Goal: Task Accomplishment & Management: Use online tool/utility

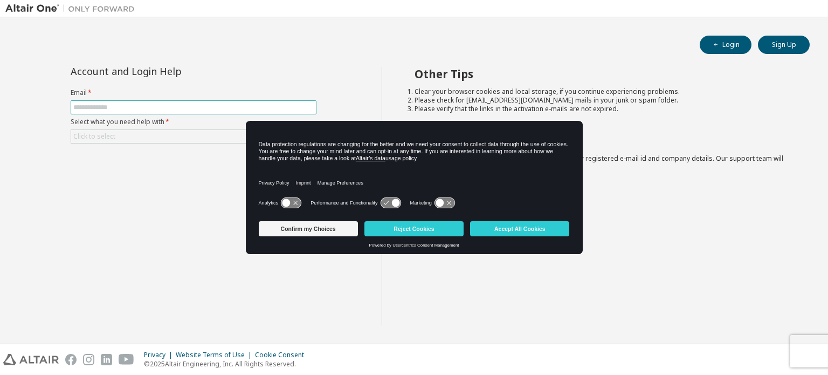
click at [150, 107] on input "text" at bounding box center [193, 107] width 240 height 9
click at [166, 206] on div "Account and Login Help Email * Select what you need help with * Click to select…" at bounding box center [193, 196] width 376 height 258
click at [133, 105] on input "text" at bounding box center [193, 107] width 240 height 9
type input "**********"
click at [140, 236] on div "**********" at bounding box center [193, 196] width 376 height 258
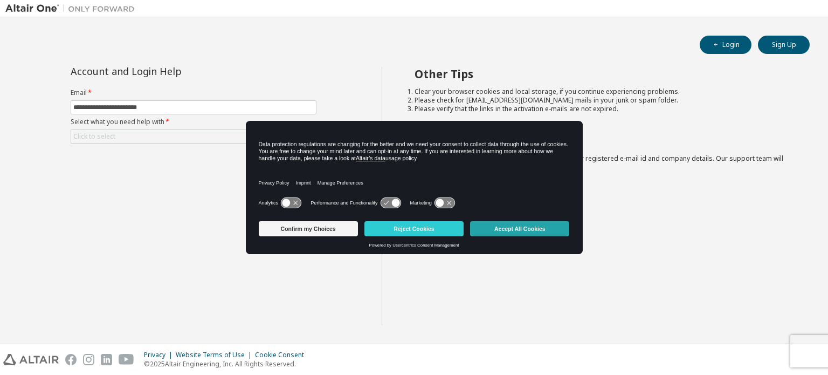
click at [517, 229] on button "Accept All Cookies" at bounding box center [519, 228] width 99 height 15
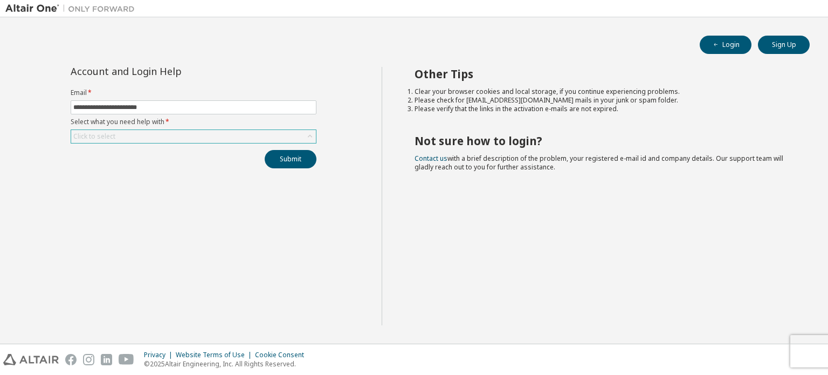
click at [197, 140] on div "Click to select" at bounding box center [193, 136] width 245 height 13
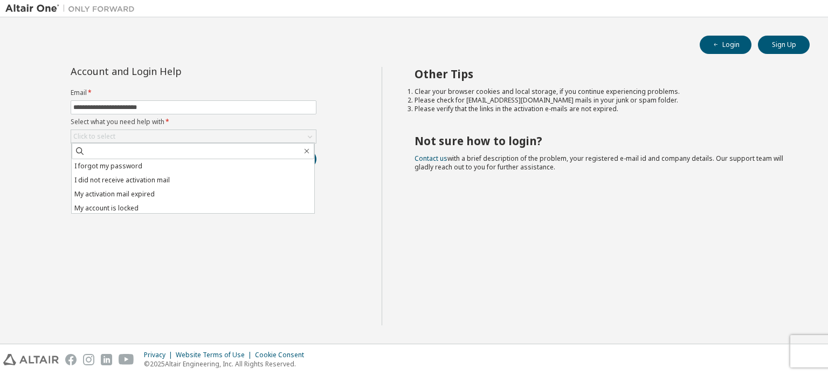
click at [58, 261] on div "**********" at bounding box center [193, 196] width 376 height 258
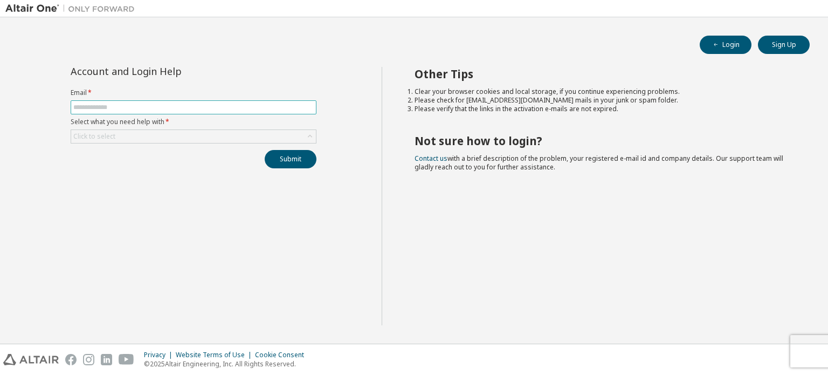
click at [147, 100] on span at bounding box center [194, 107] width 246 height 14
click at [145, 106] on input "text" at bounding box center [193, 107] width 240 height 9
type input "**********"
click at [142, 138] on div "Click to select" at bounding box center [193, 136] width 245 height 13
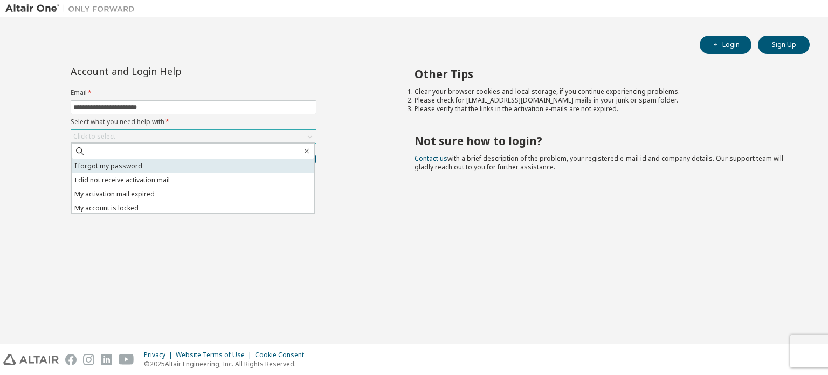
click at [129, 165] on li "I forgot my password" at bounding box center [193, 166] width 243 height 14
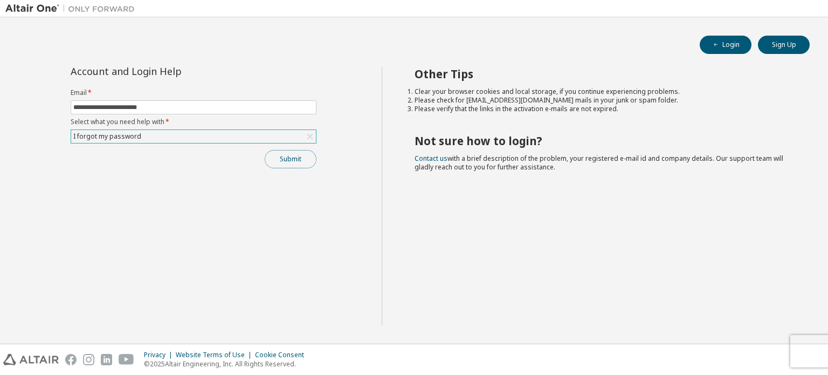
click at [296, 163] on button "Submit" at bounding box center [291, 159] width 52 height 18
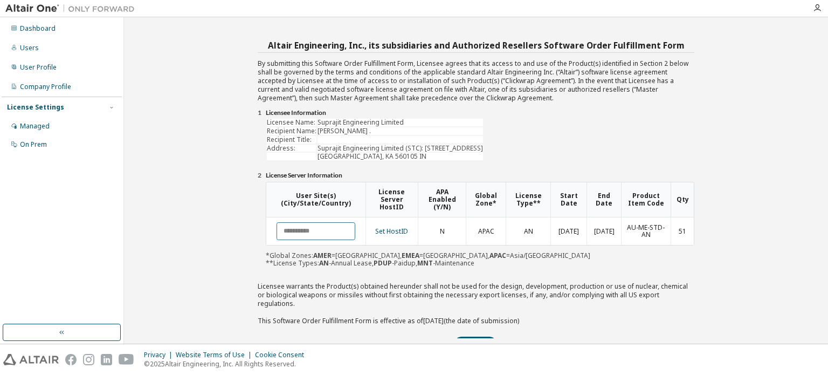
click at [314, 228] on input "text" at bounding box center [316, 231] width 79 height 18
type input "*********"
click at [230, 267] on div "Altair Engineering, Inc., its subsidiaries and Authorized Resellers Software Or…" at bounding box center [475, 180] width 693 height 315
click at [361, 133] on td "Preetham ." at bounding box center [400, 131] width 165 height 8
click at [354, 130] on td "Preetham ." at bounding box center [400, 131] width 165 height 8
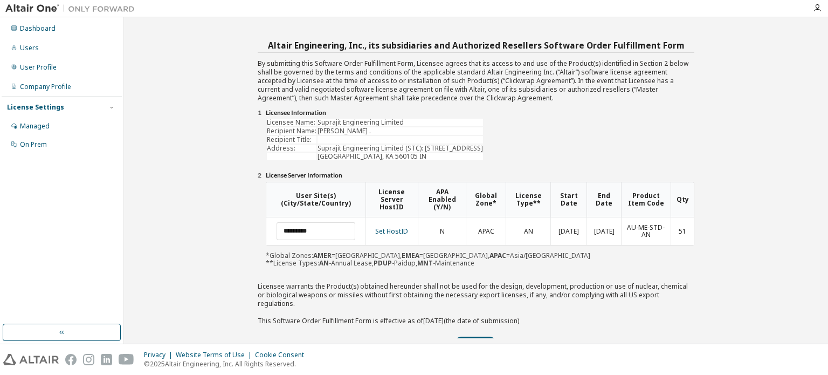
scroll to position [19, 0]
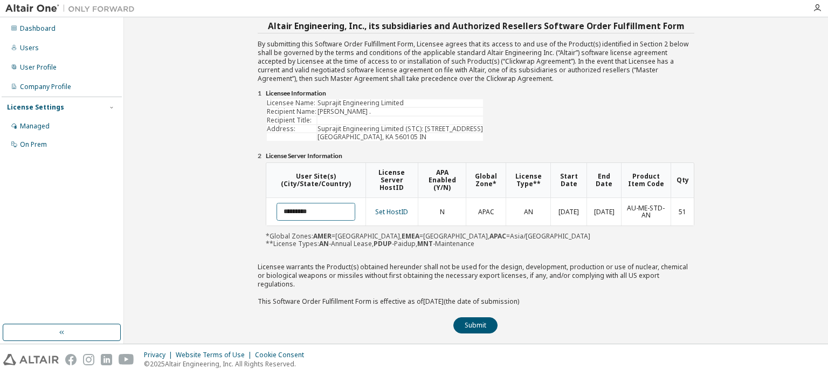
drag, startPoint x: 316, startPoint y: 210, endPoint x: 301, endPoint y: 210, distance: 14.6
click at [301, 210] on input "*********" at bounding box center [316, 212] width 79 height 18
click at [321, 209] on input "*********" at bounding box center [316, 212] width 79 height 18
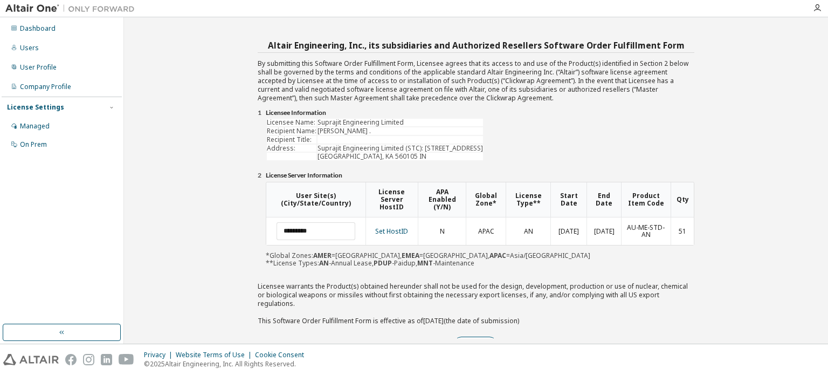
click at [485, 336] on button "Submit" at bounding box center [475, 344] width 44 height 16
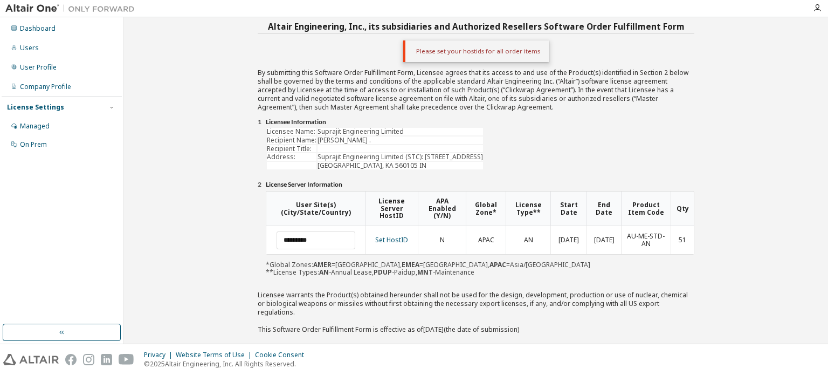
scroll to position [47, 0]
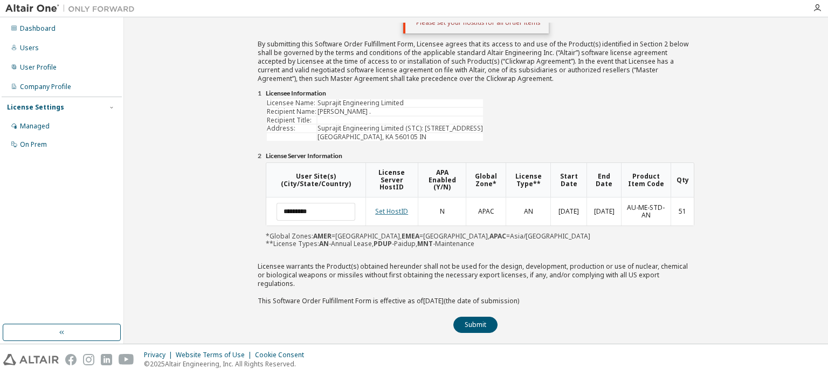
click at [391, 213] on link "Set HostID" at bounding box center [391, 210] width 33 height 9
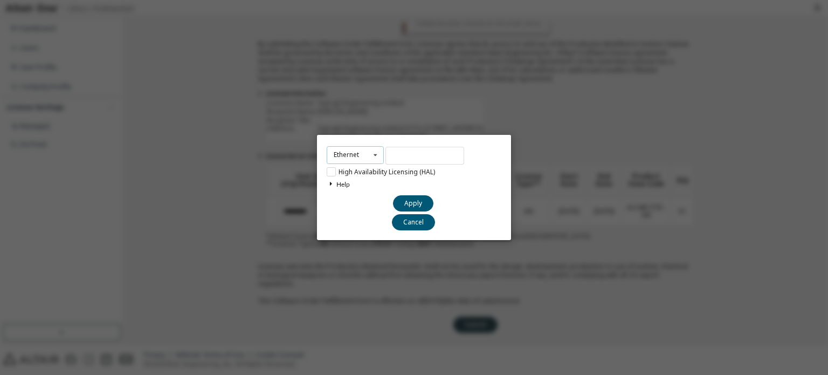
click at [364, 158] on div "Ethernet Ethernet Dongle HardDisk Long" at bounding box center [355, 155] width 57 height 18
click at [321, 184] on div "Ethernet Ethernet Dongle HardDisk Long High Availability Licensing (HAL) Help Y…" at bounding box center [414, 187] width 194 height 105
click at [333, 175] on label "High Availability Licensing (HAL)" at bounding box center [381, 171] width 108 height 9
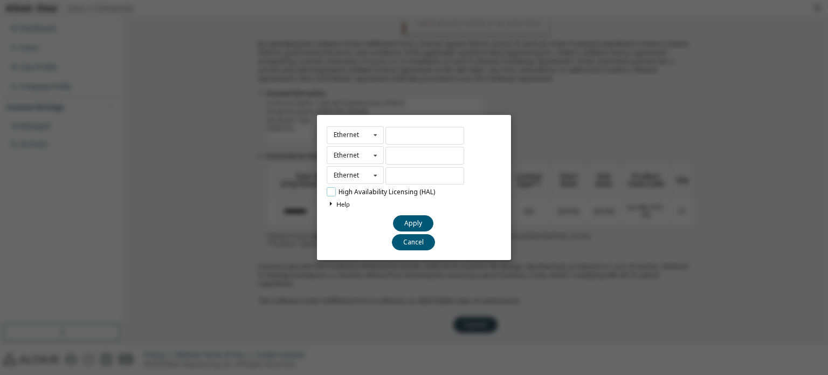
click at [333, 191] on label "High Availability Licensing (HAL)" at bounding box center [381, 191] width 108 height 9
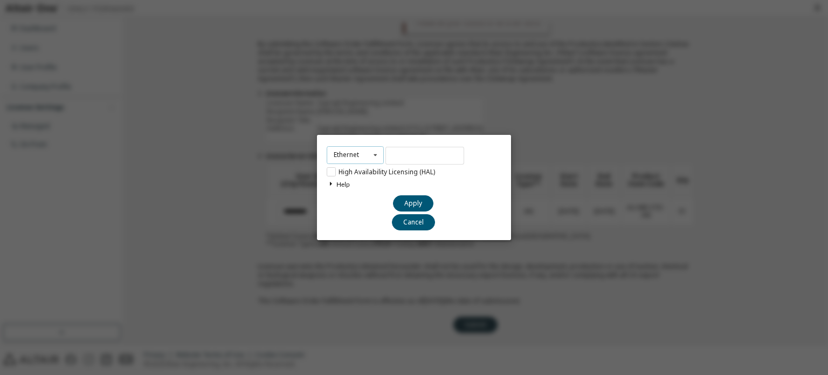
click at [369, 154] on icon at bounding box center [375, 155] width 13 height 17
click at [362, 170] on div "Ethernet" at bounding box center [355, 171] width 56 height 17
click at [408, 159] on input "text" at bounding box center [424, 156] width 79 height 18
click at [315, 154] on div "Ethernet Ethernet Dongle HardDisk Long High Availability Licensing (HAL) Help Y…" at bounding box center [414, 187] width 828 height 375
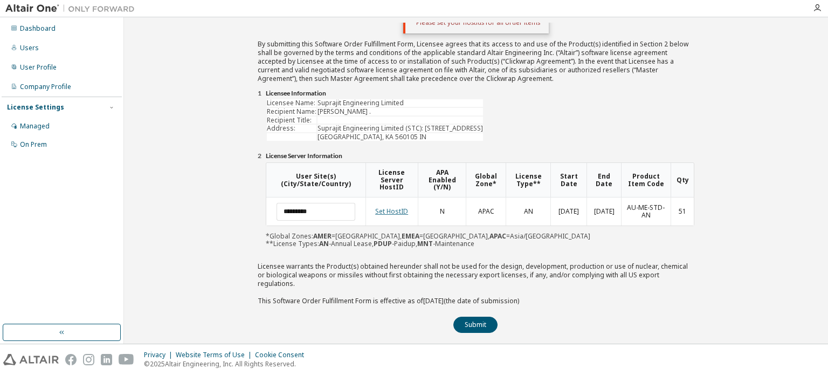
click at [399, 207] on link "Set HostID" at bounding box center [391, 210] width 33 height 9
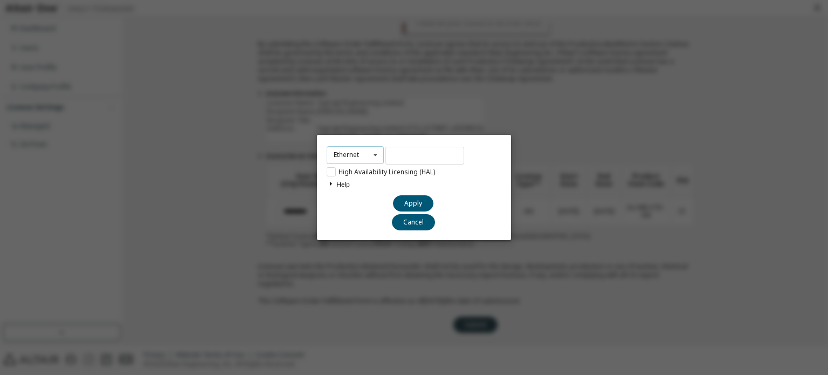
click at [373, 159] on icon at bounding box center [375, 155] width 13 height 17
click at [364, 169] on div "Ethernet" at bounding box center [355, 171] width 56 height 17
click at [390, 155] on input "text" at bounding box center [424, 156] width 79 height 18
type input "**********"
click at [421, 205] on button "Apply" at bounding box center [413, 203] width 40 height 16
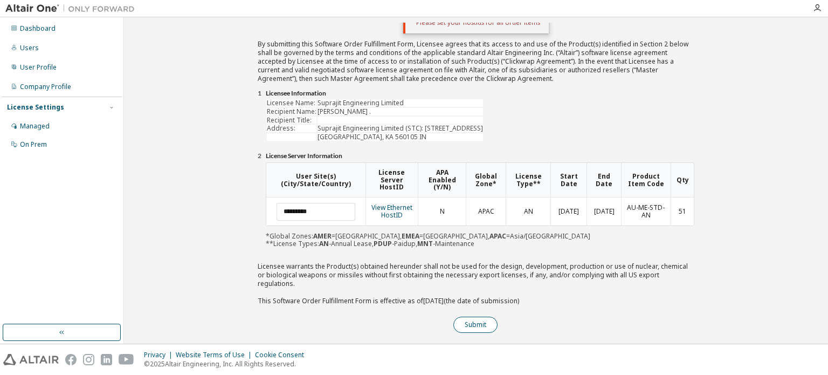
click at [464, 316] on button "Submit" at bounding box center [475, 324] width 44 height 16
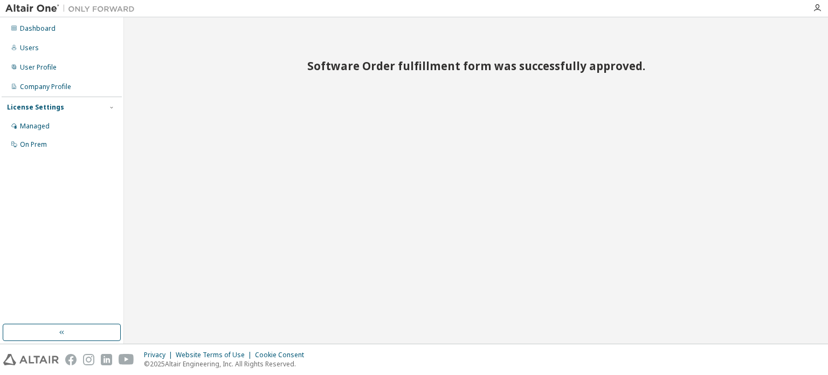
scroll to position [0, 0]
click at [75, 32] on div "Dashboard" at bounding box center [61, 28] width 115 height 17
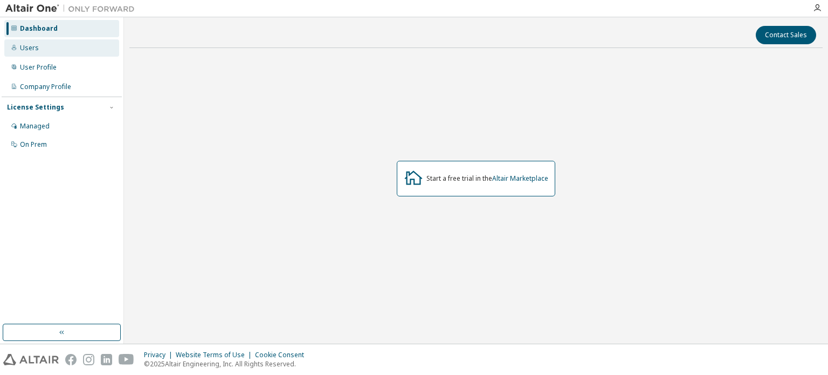
click at [63, 41] on div "Users" at bounding box center [61, 47] width 115 height 17
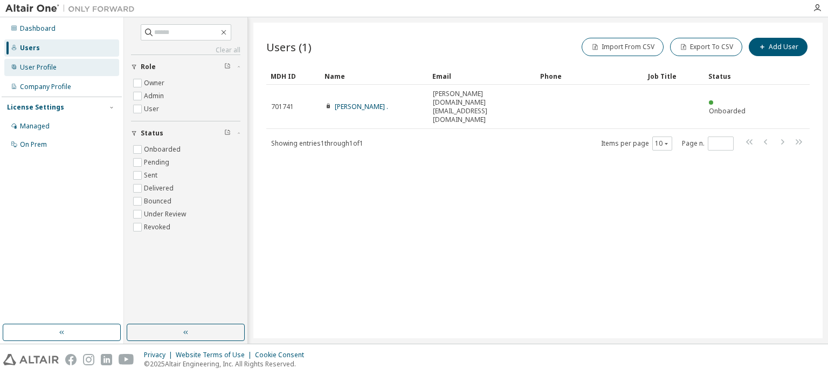
click at [43, 70] on div "User Profile" at bounding box center [38, 67] width 37 height 9
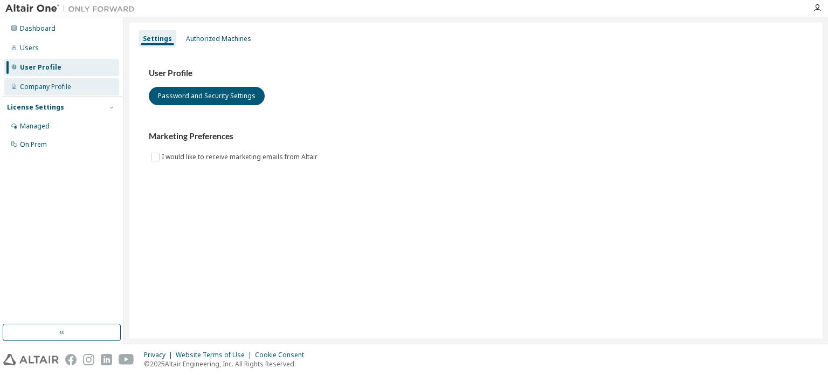
click at [44, 85] on div "Company Profile" at bounding box center [45, 86] width 51 height 9
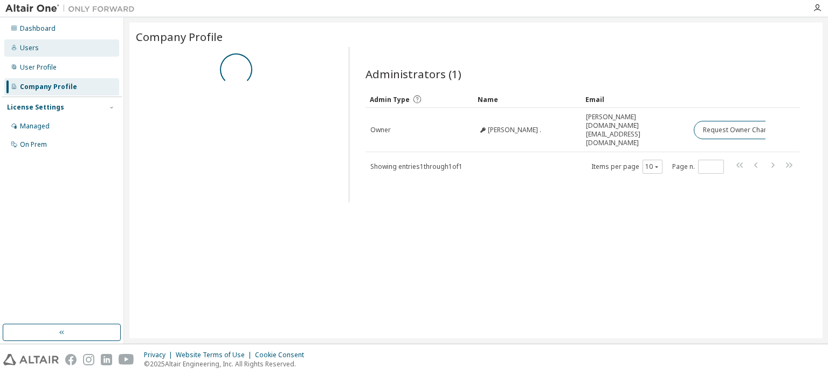
click at [42, 50] on div "Users" at bounding box center [61, 47] width 115 height 17
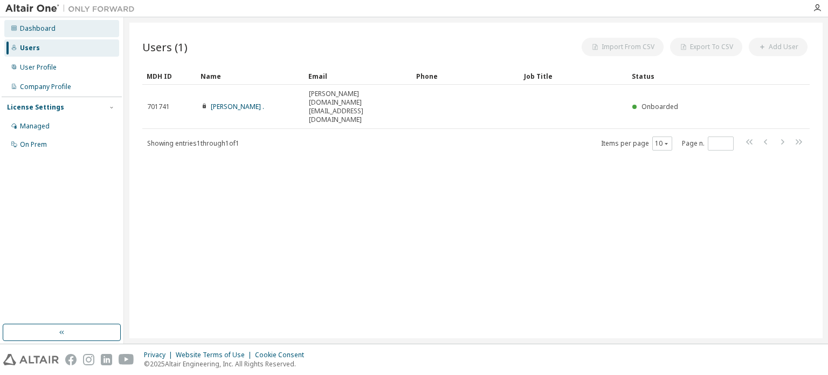
click at [51, 32] on div "Dashboard" at bounding box center [38, 28] width 36 height 9
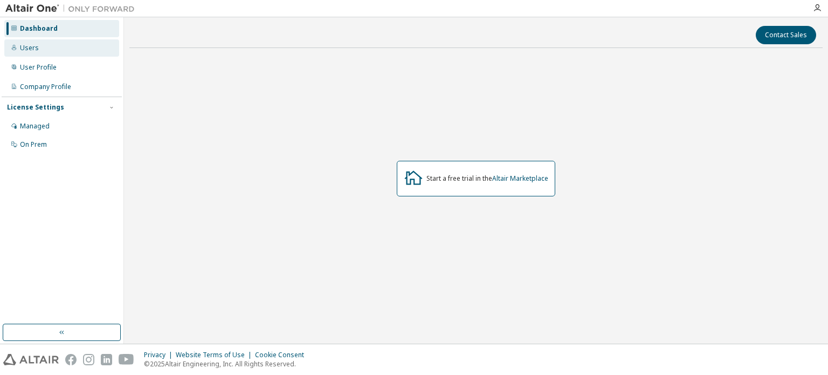
click at [51, 46] on div "Users" at bounding box center [61, 47] width 115 height 17
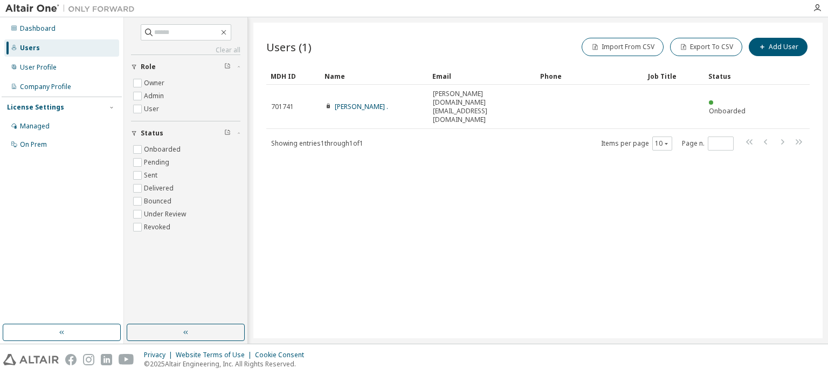
click at [634, 242] on div "Users (1) Import From CSV Export To CSV Add User Clear Load Save Save As Field …" at bounding box center [537, 180] width 569 height 315
